Goal: Check status: Check status

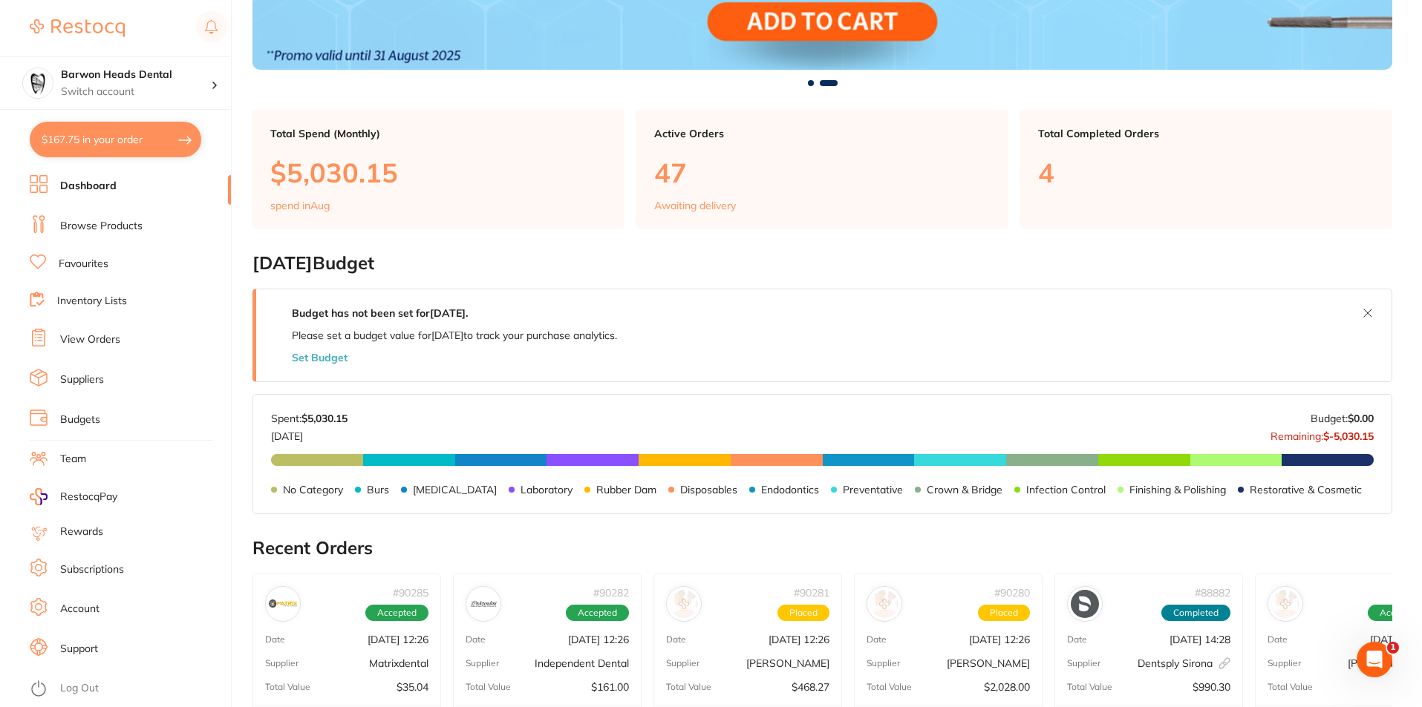
scroll to position [371, 0]
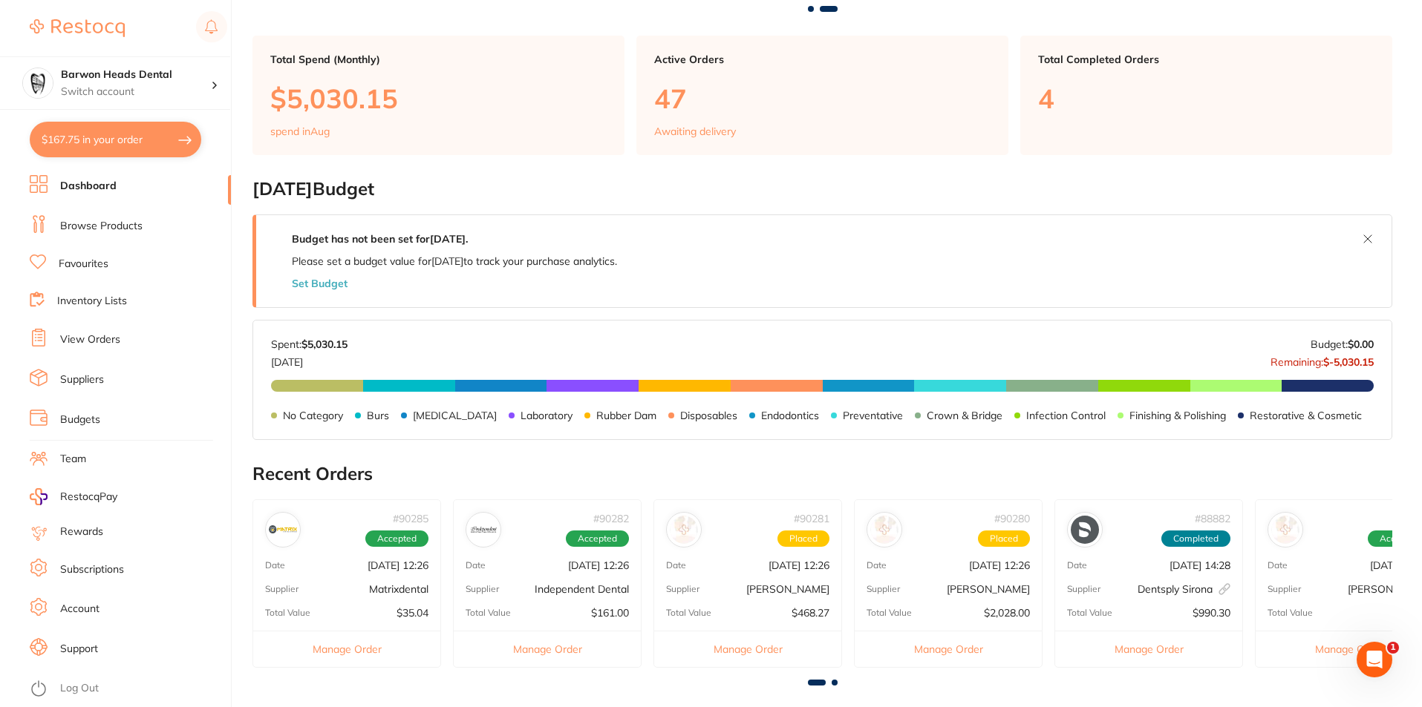
click at [116, 348] on li "View Orders" at bounding box center [130, 340] width 201 height 22
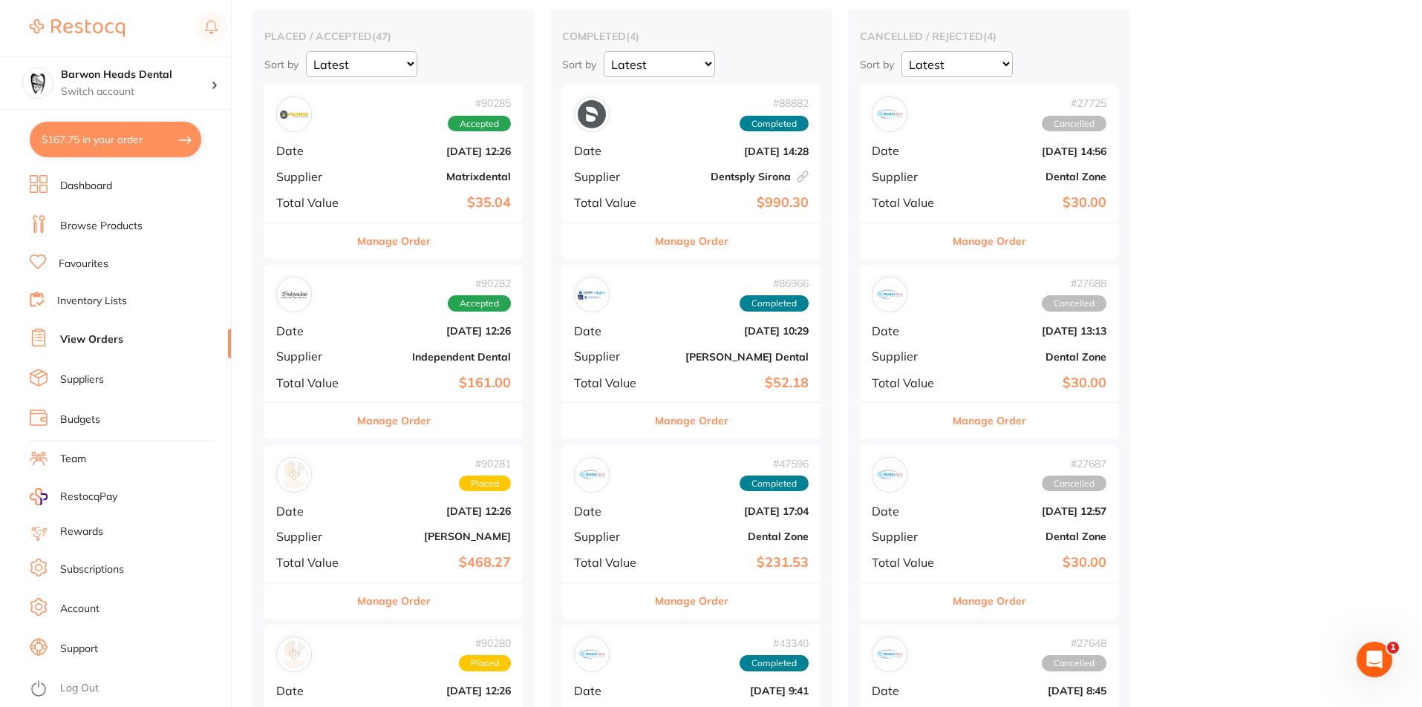
scroll to position [148, 0]
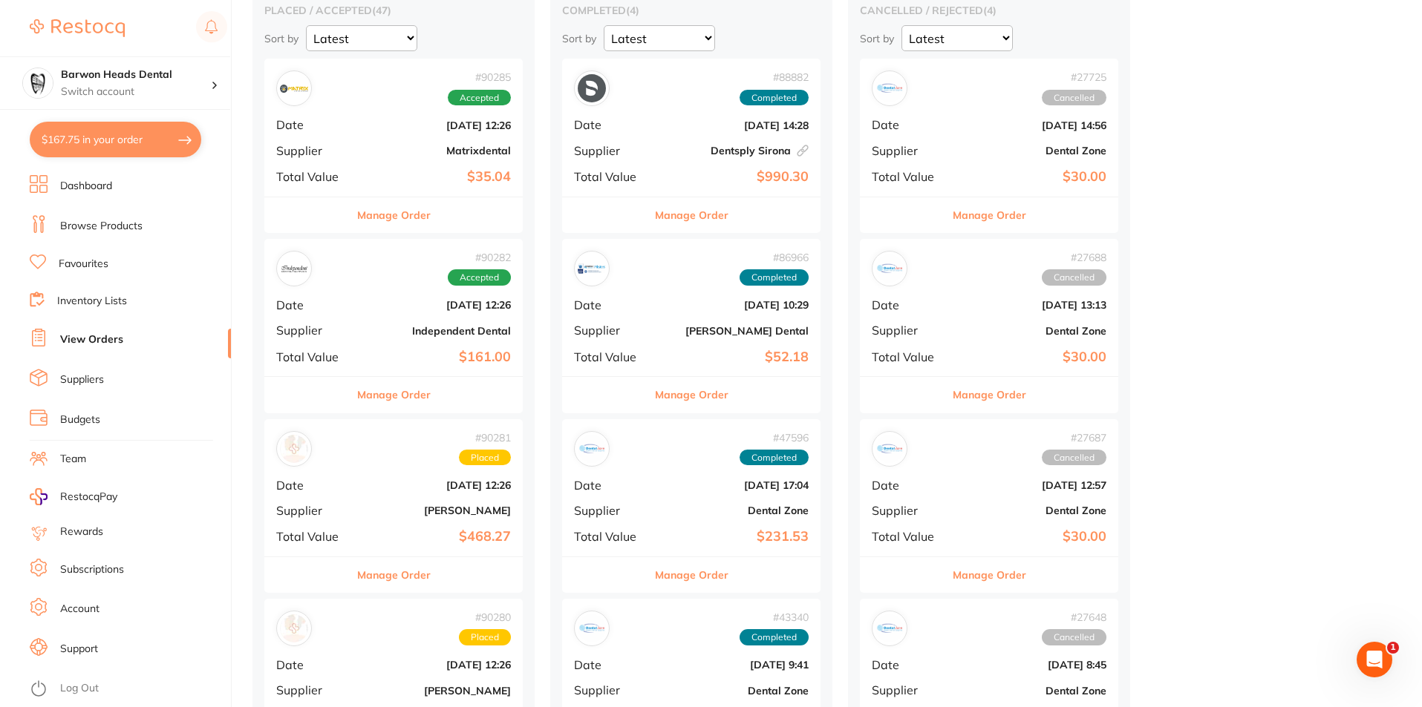
click at [418, 570] on button "Manage Order" at bounding box center [393, 575] width 73 height 36
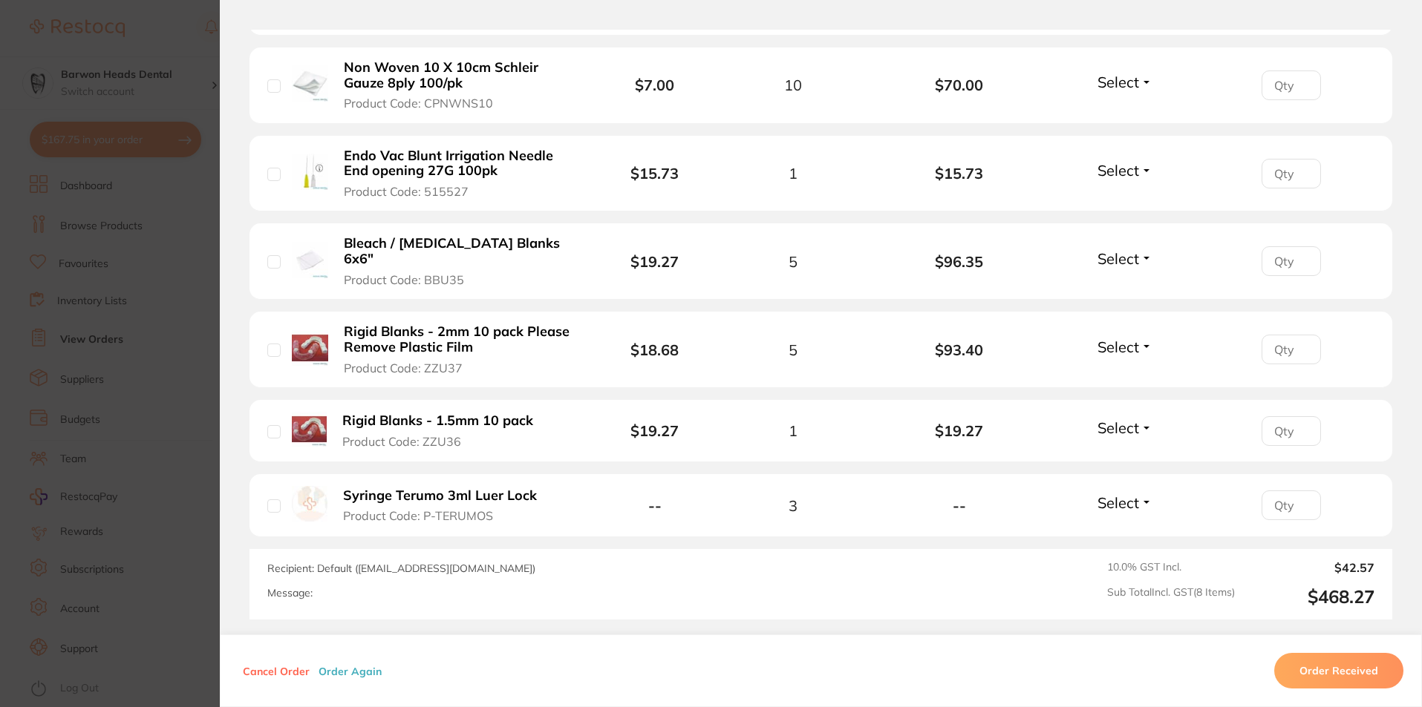
scroll to position [519, 0]
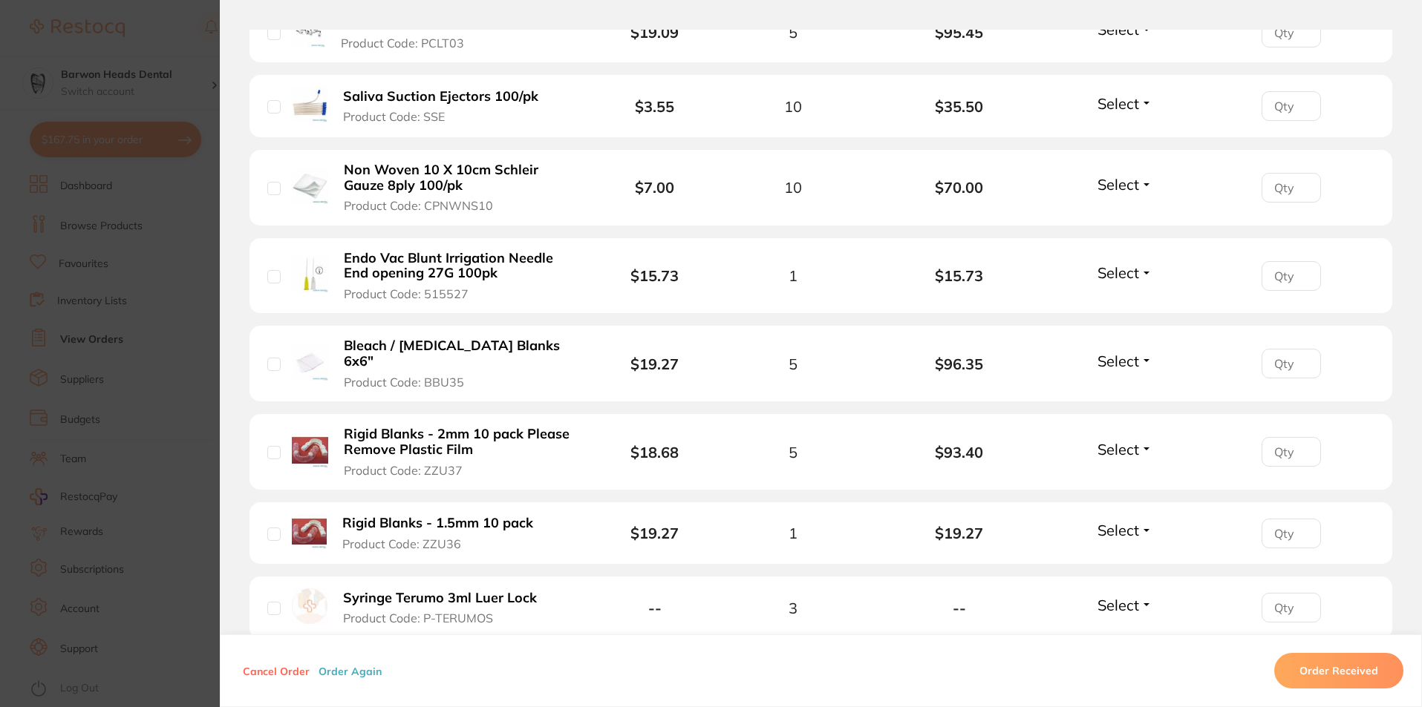
click at [160, 440] on section "Order ID: Restocq- 90281 Order Information Placed Order Order Date [DATE] 12:26…" at bounding box center [711, 353] width 1422 height 707
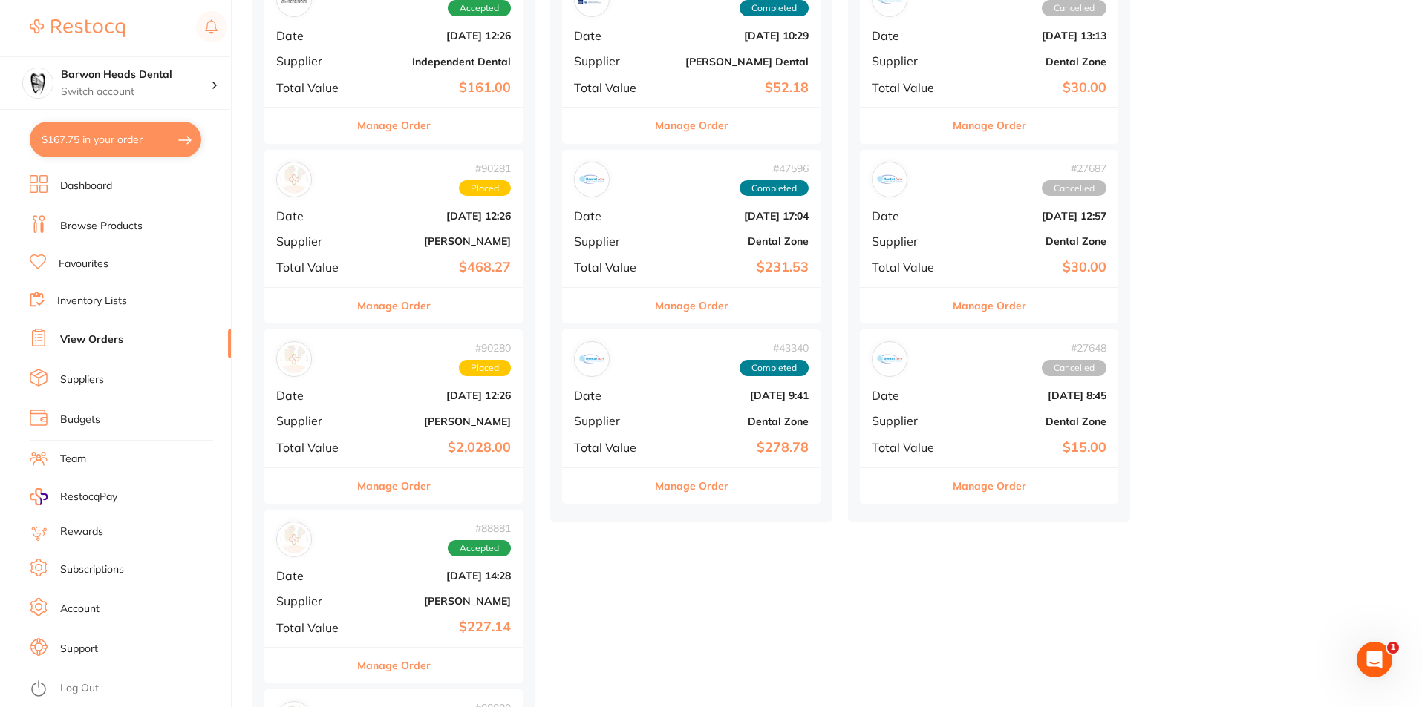
scroll to position [445, 0]
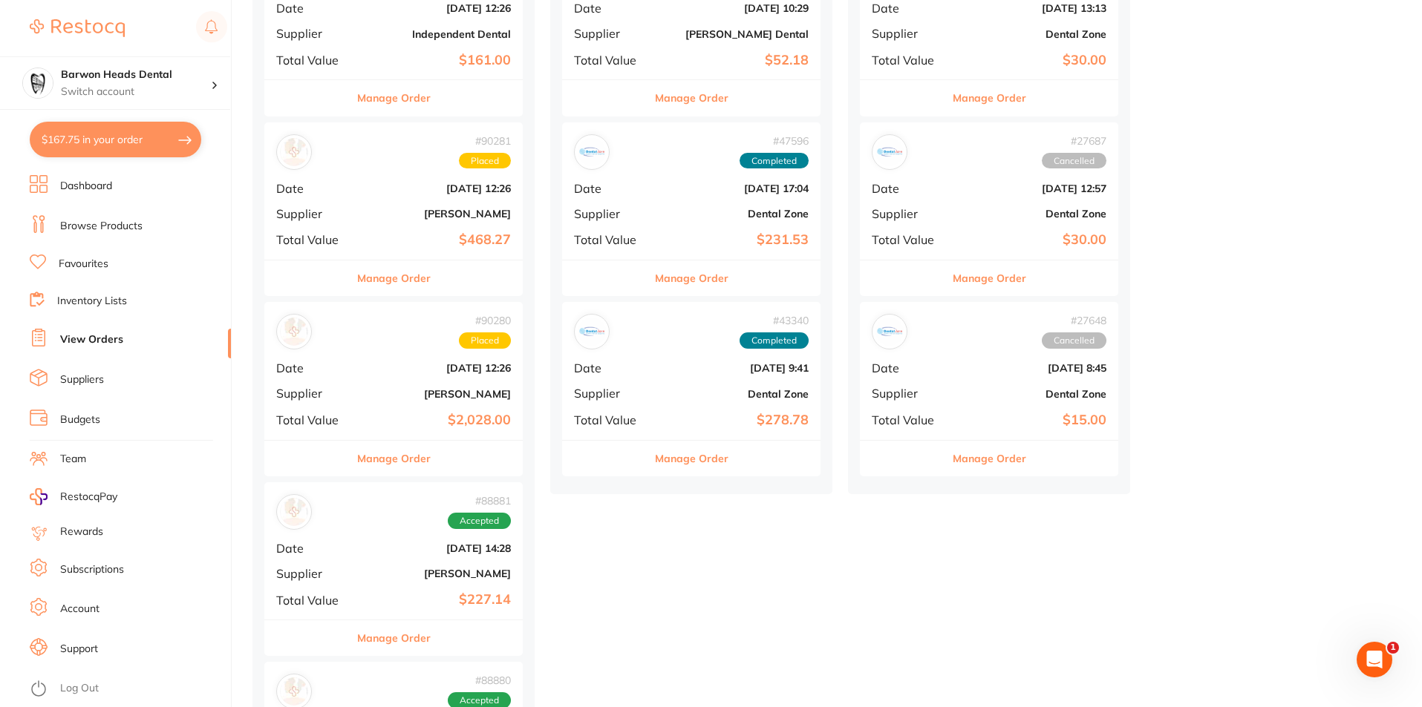
click at [401, 464] on button "Manage Order" at bounding box center [393, 459] width 73 height 36
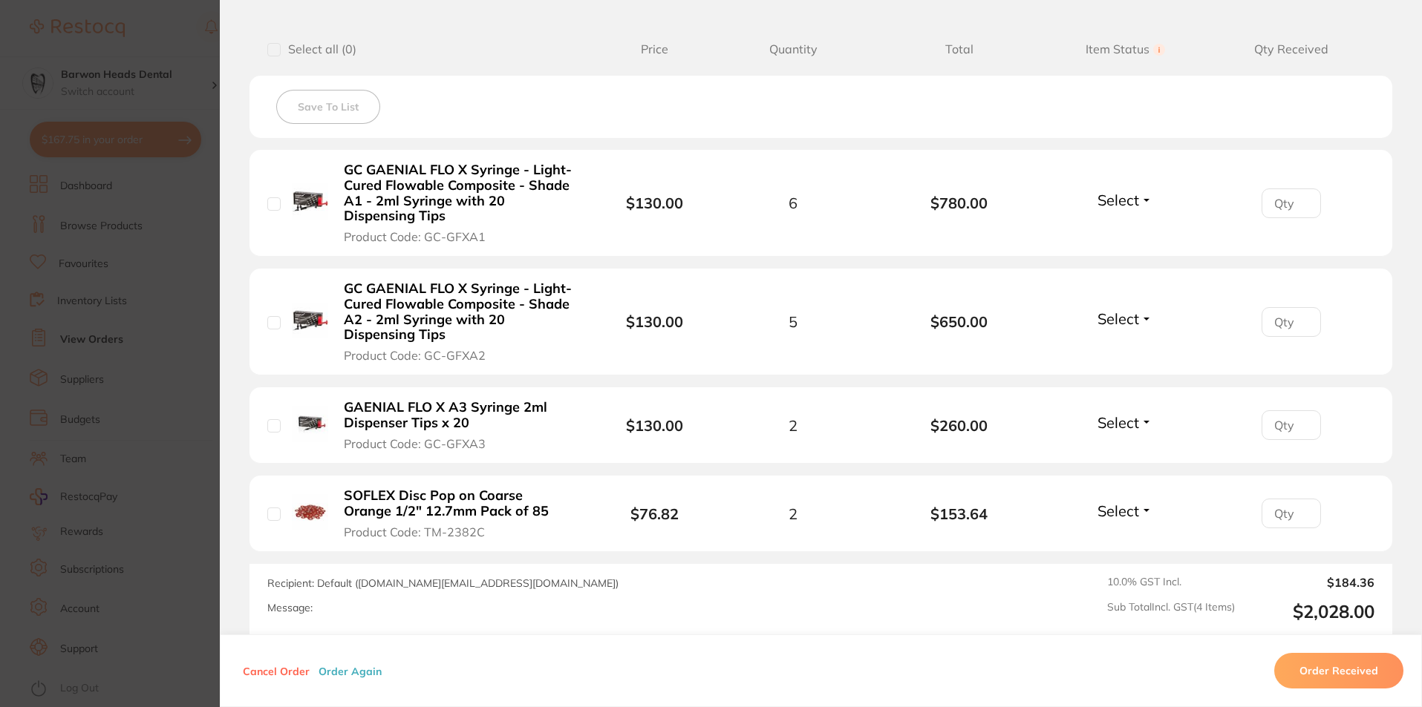
scroll to position [520, 0]
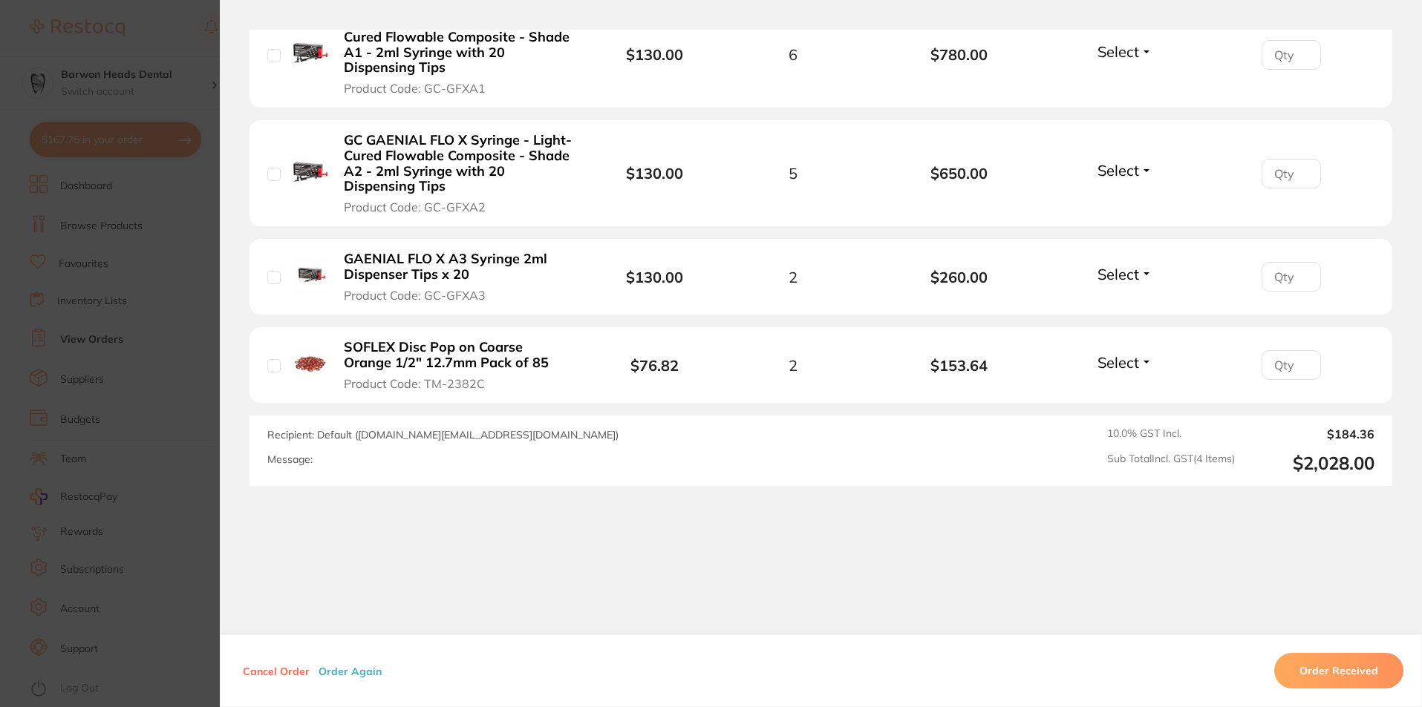
click at [176, 468] on section "Order ID: Restocq- 90280 Order Information Placed Order Order Date [DATE] 12:26…" at bounding box center [711, 353] width 1422 height 707
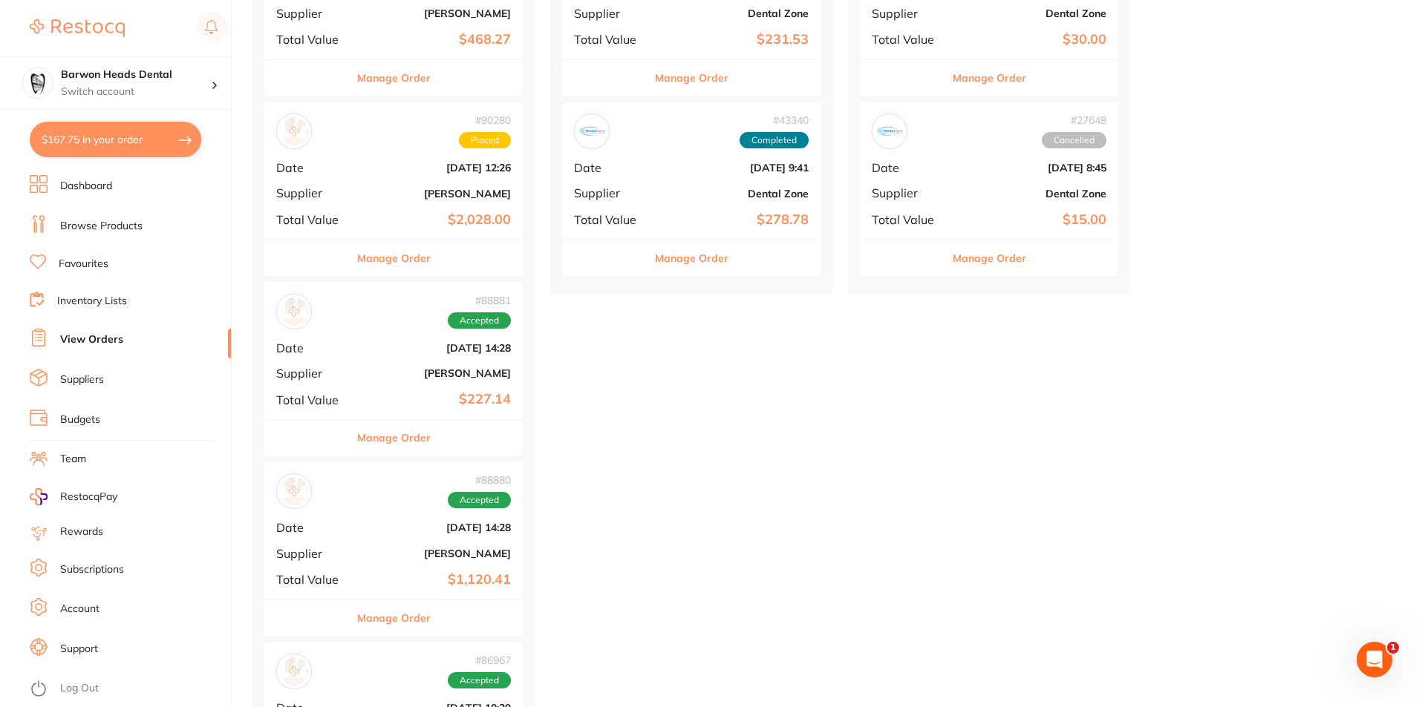
scroll to position [668, 0]
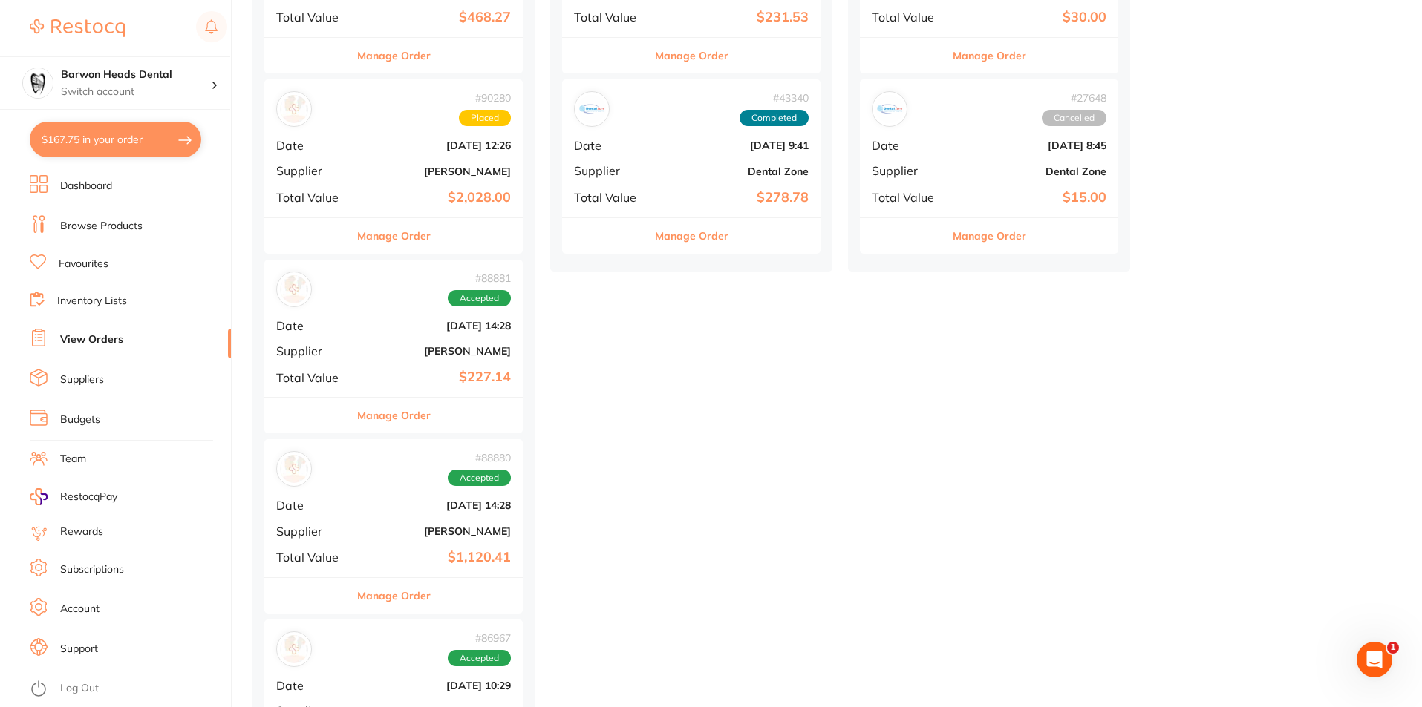
click at [411, 408] on button "Manage Order" at bounding box center [393, 416] width 73 height 36
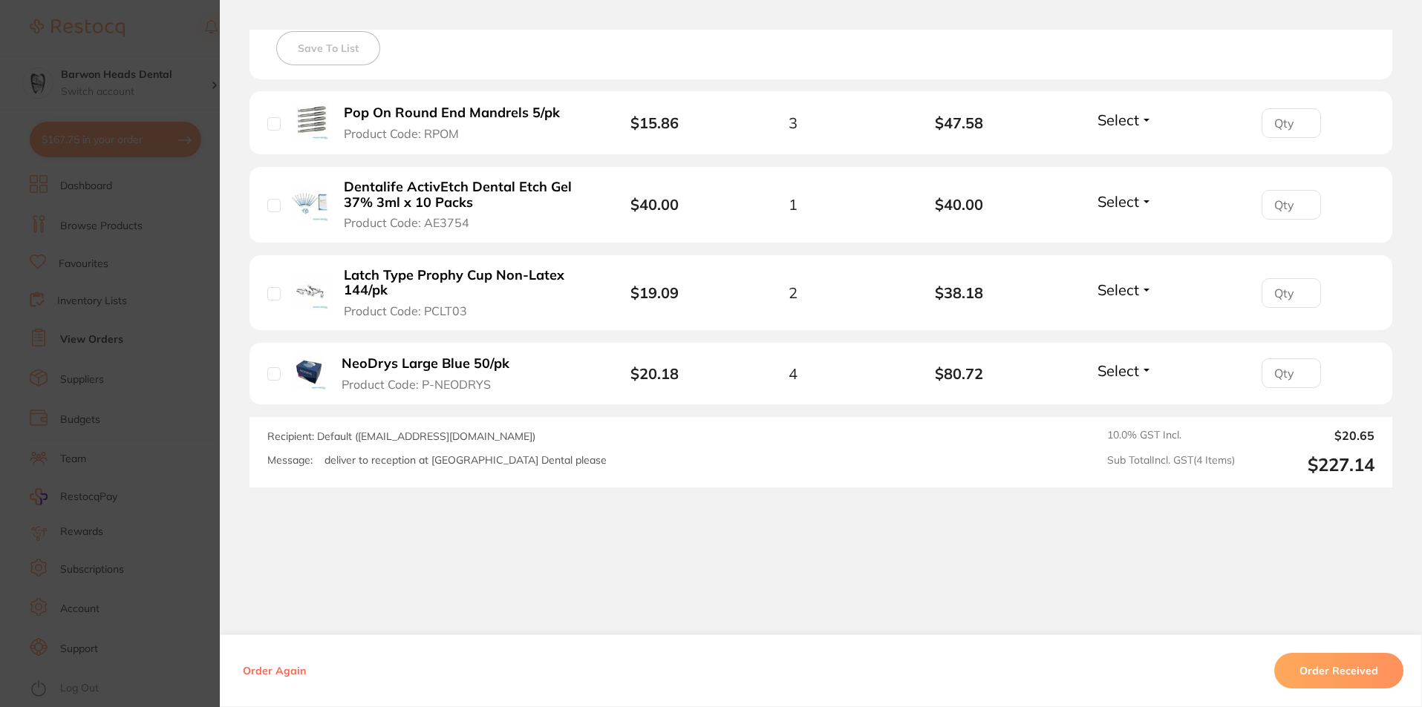
scroll to position [431, 0]
click at [98, 476] on section "Order ID: Restocq- 88881 Order Information Accepted Order Order Date [DATE] 14:…" at bounding box center [711, 353] width 1422 height 707
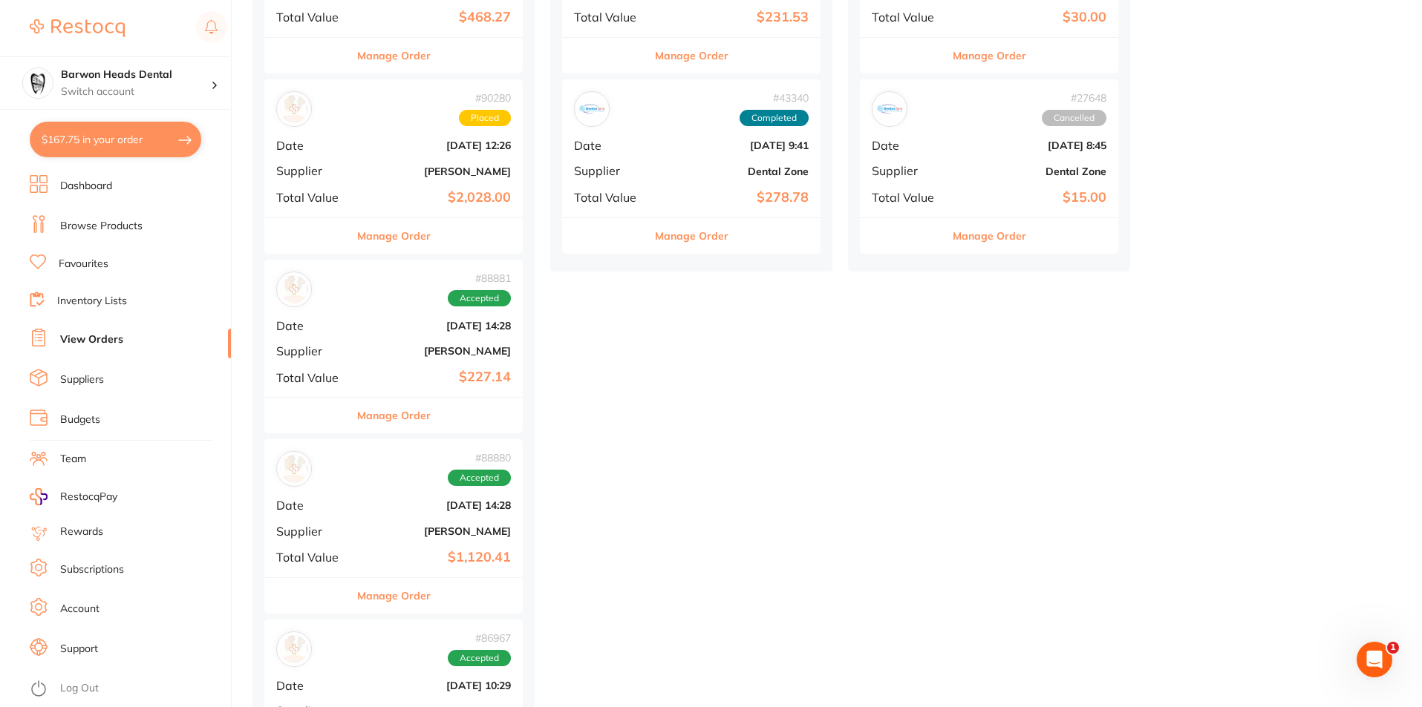
scroll to position [817, 0]
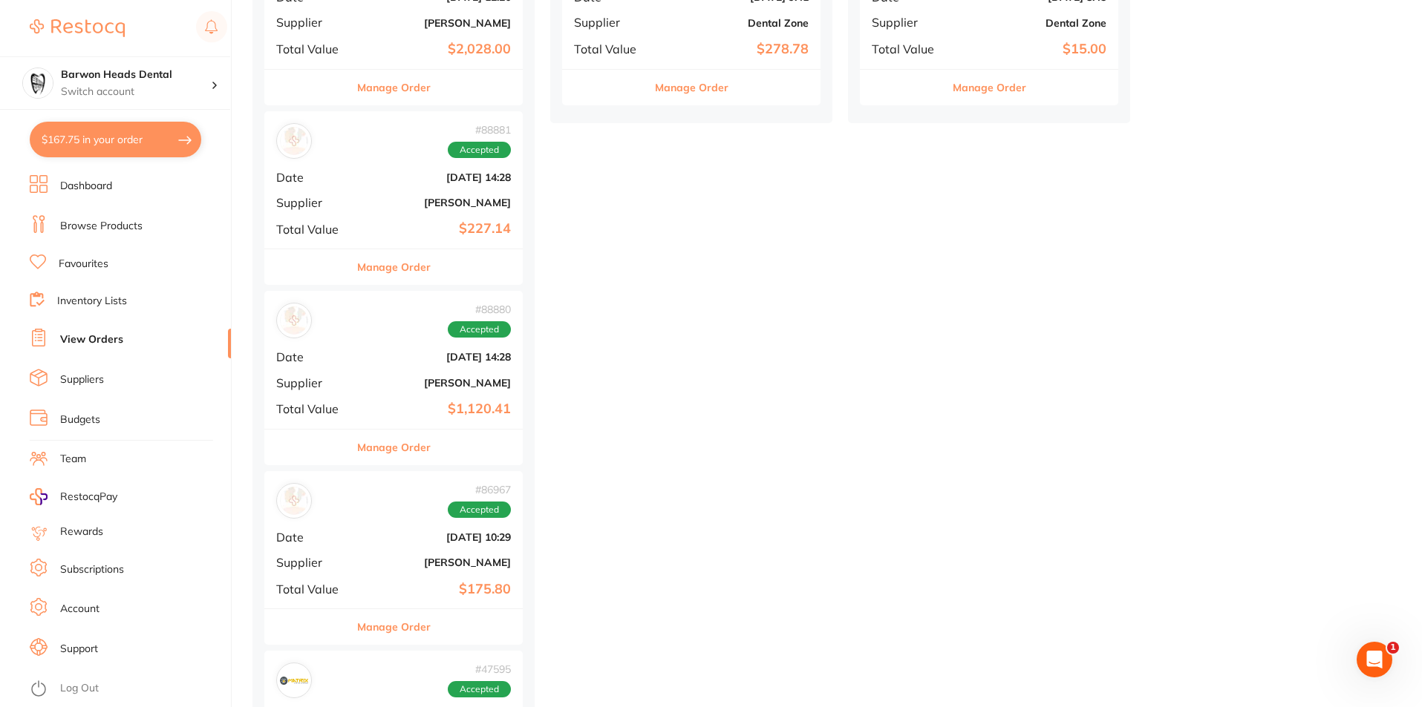
click at [387, 460] on button "Manage Order" at bounding box center [393, 448] width 73 height 36
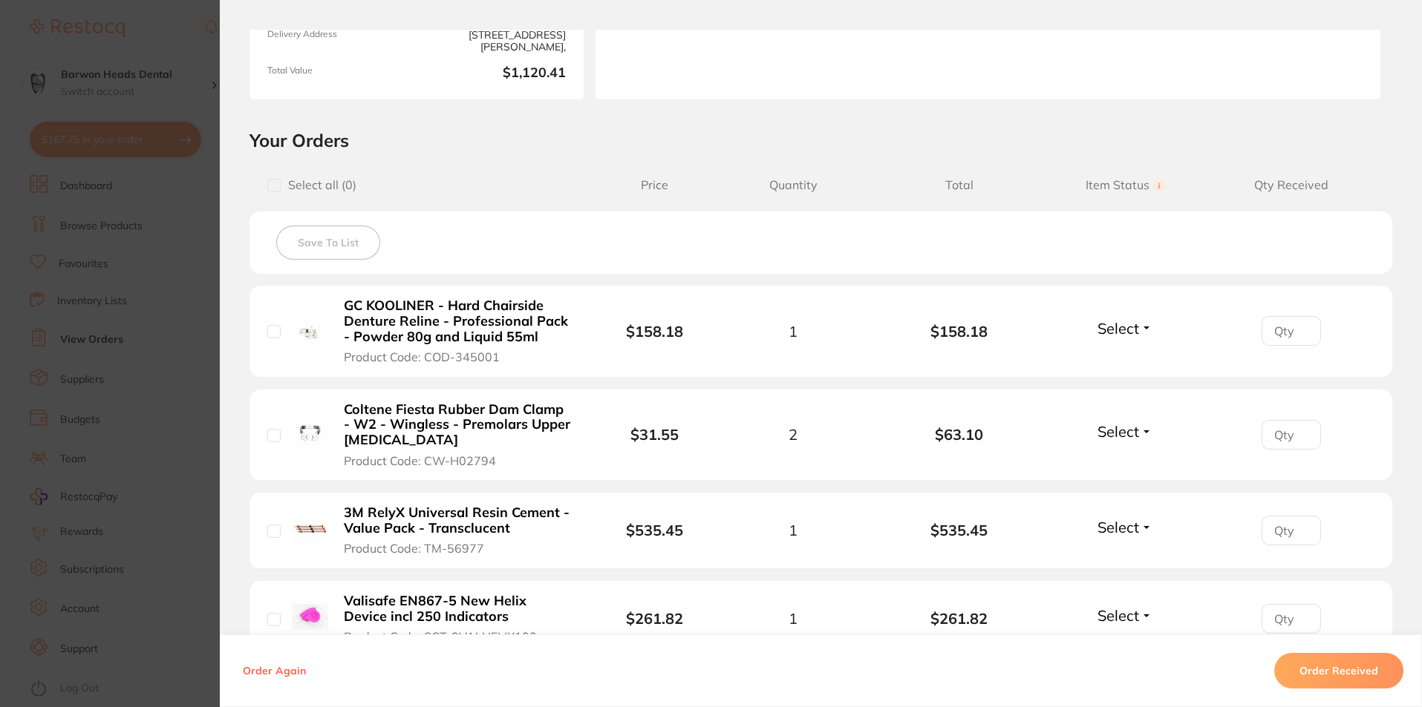
scroll to position [371, 0]
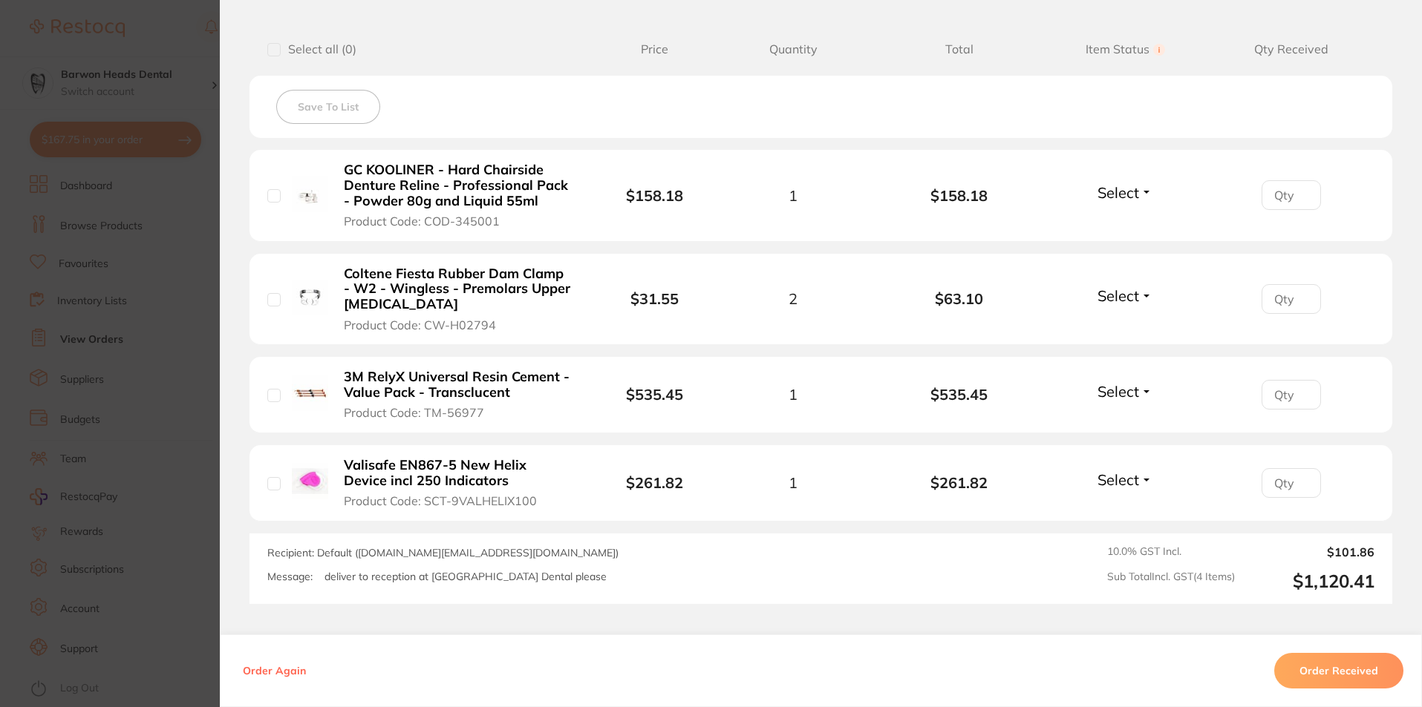
click at [171, 437] on section "Order ID: Restocq- 88880 Order Information Accepted Order Order Date [DATE] 14:…" at bounding box center [711, 353] width 1422 height 707
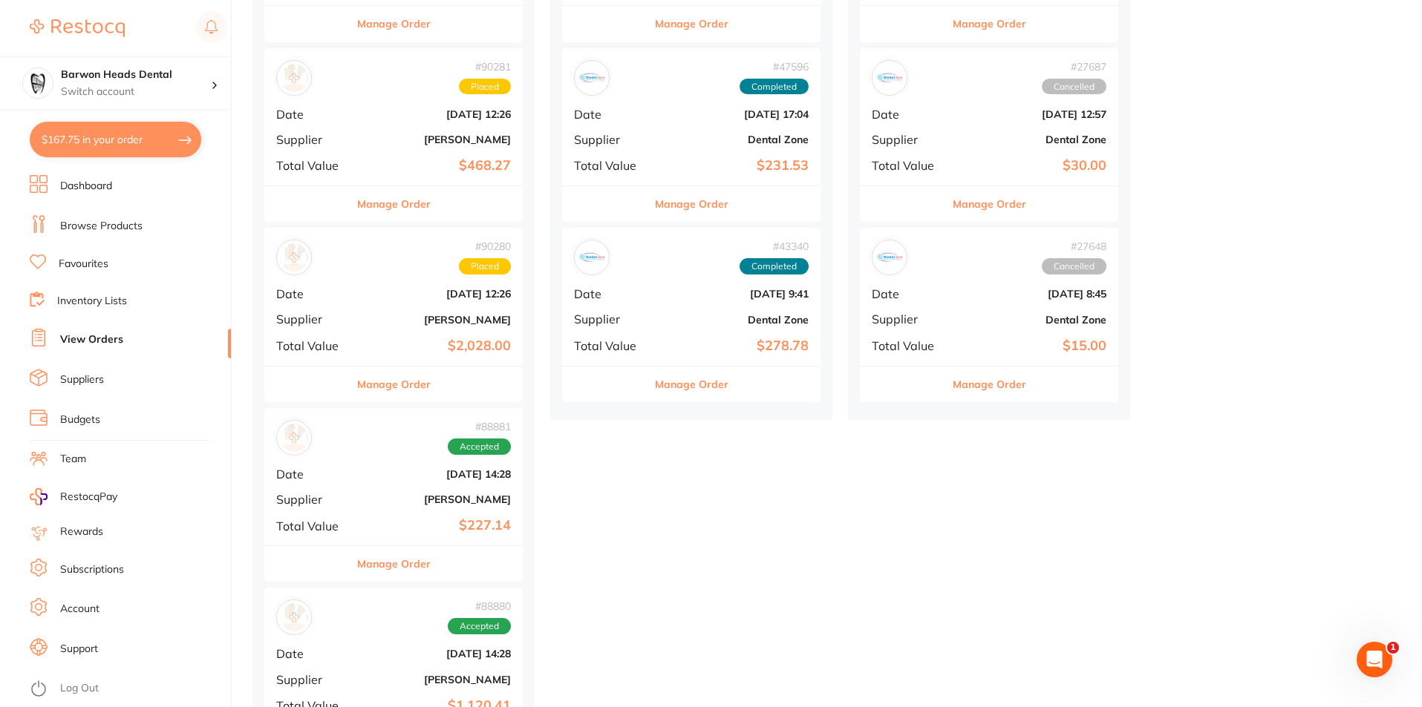
scroll to position [223, 0]
